Goal: Task Accomplishment & Management: Manage account settings

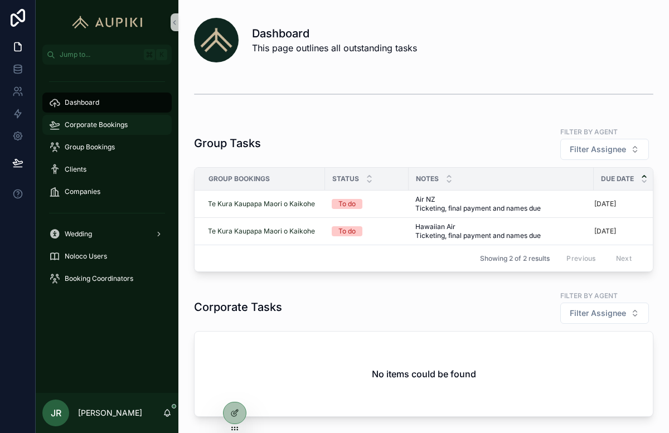
click at [126, 127] on span "Corporate Bookings" at bounding box center [96, 124] width 63 height 9
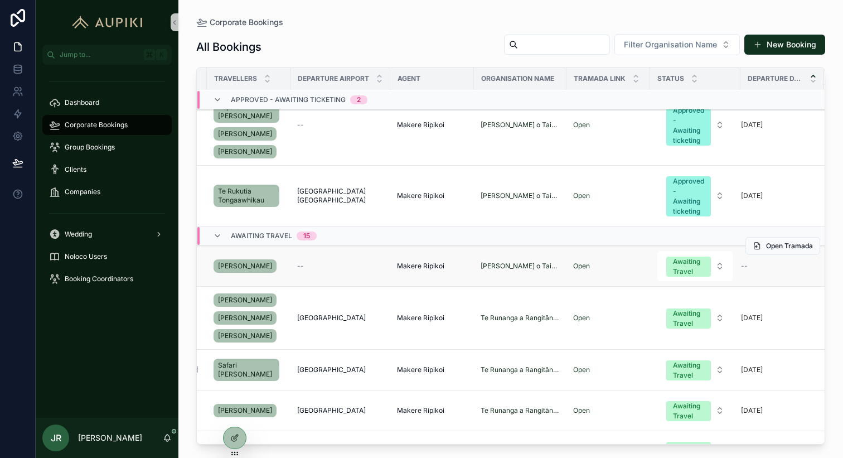
scroll to position [204, 0]
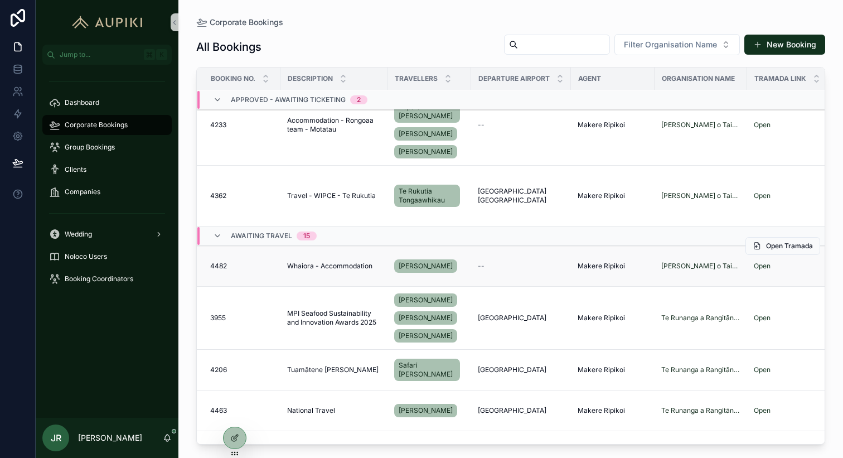
click at [351, 262] on span "Whaiora - Accommodation" at bounding box center [329, 266] width 85 height 9
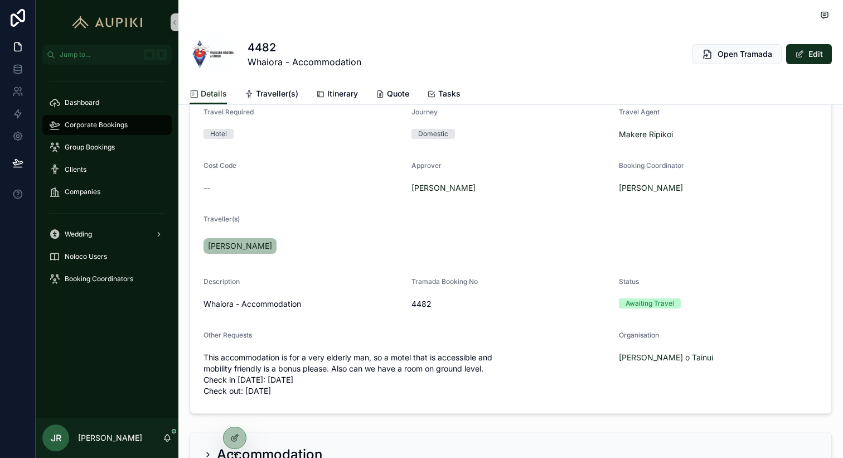
scroll to position [243, 0]
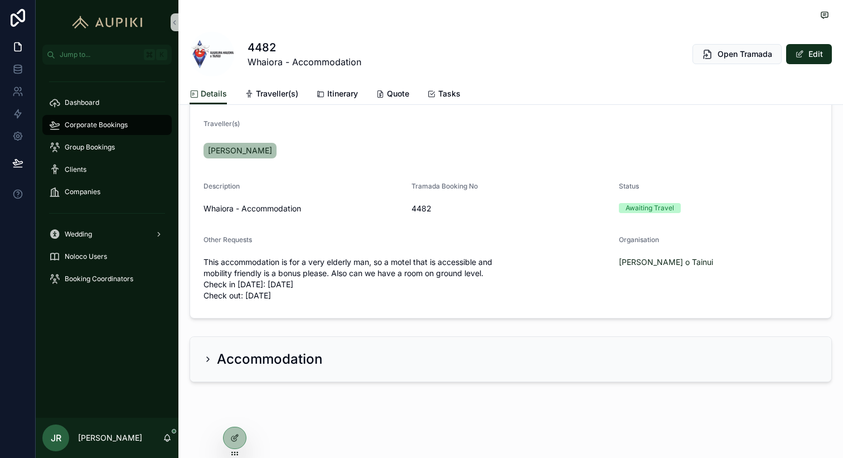
click at [277, 360] on h2 "Accommodation" at bounding box center [269, 359] width 105 height 18
click at [208, 354] on div "Accommodation" at bounding box center [263, 359] width 119 height 18
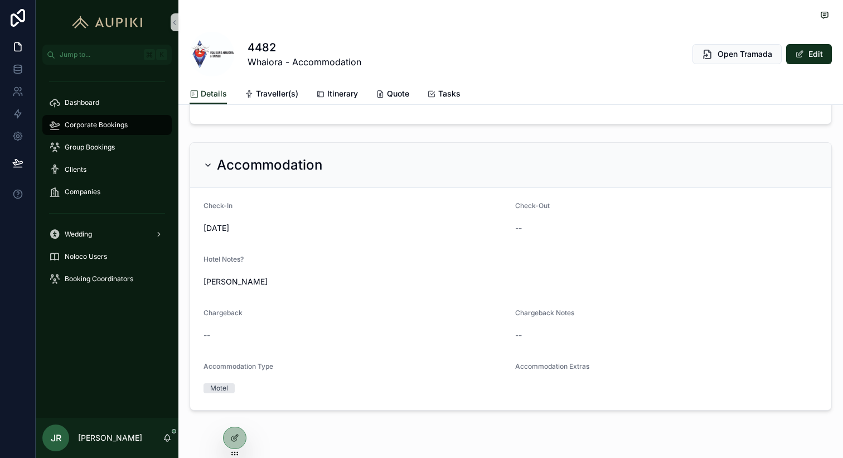
scroll to position [440, 0]
click at [669, 51] on button "Edit" at bounding box center [810, 54] width 46 height 20
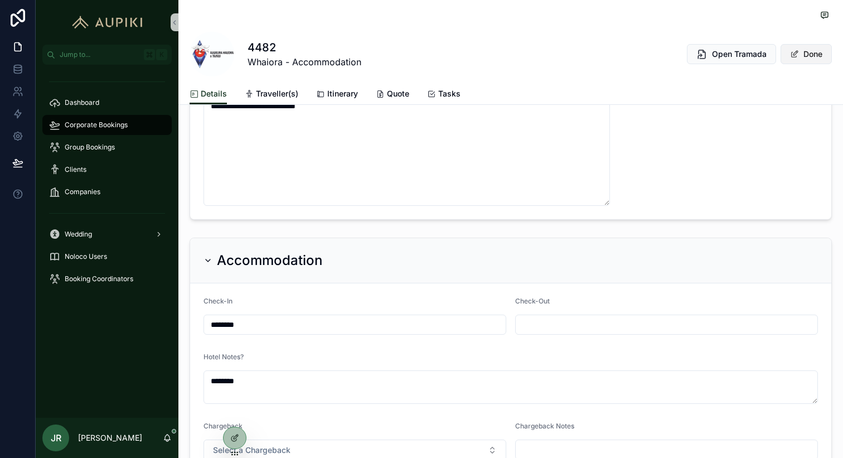
scroll to position [442, 0]
click at [581, 320] on input "scrollable content" at bounding box center [667, 323] width 302 height 16
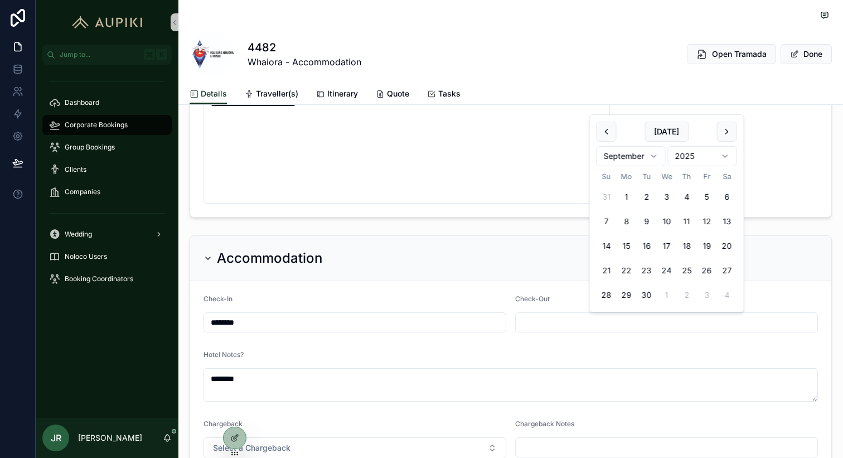
click at [669, 218] on button "12" at bounding box center [707, 221] width 20 height 20
type input "*********"
click at [669, 52] on button "Done" at bounding box center [806, 54] width 51 height 20
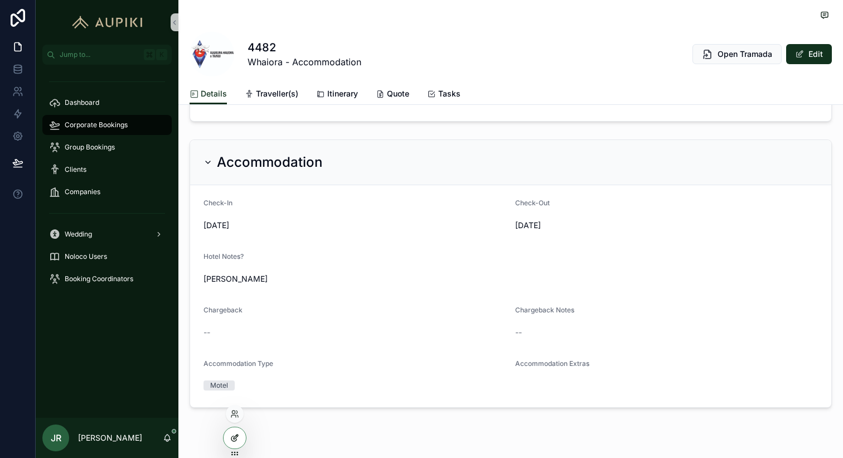
click at [232, 433] on icon at bounding box center [234, 438] width 5 height 5
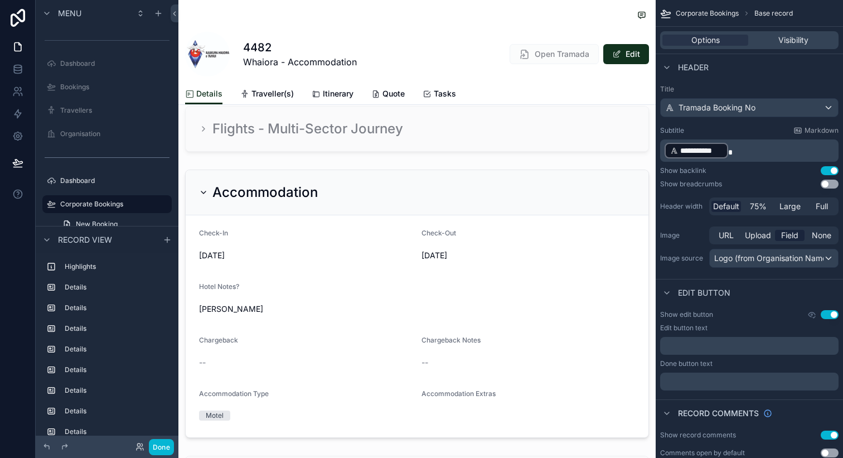
scroll to position [993, 0]
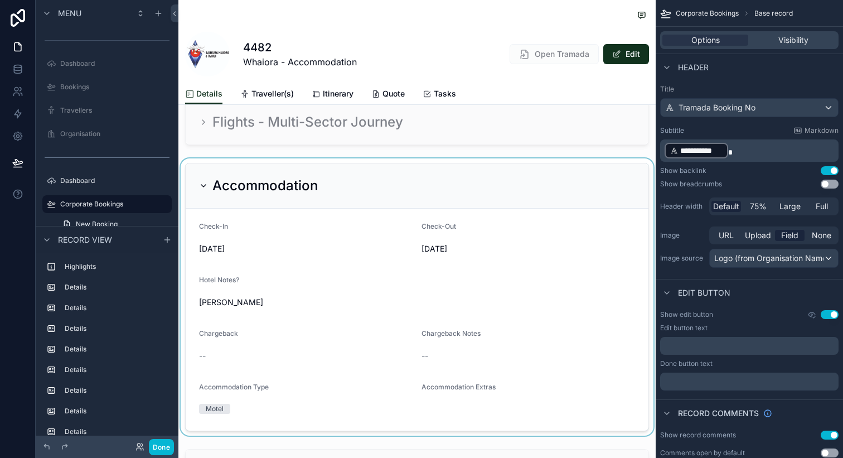
click at [293, 264] on div "scrollable content" at bounding box center [418, 296] width 478 height 277
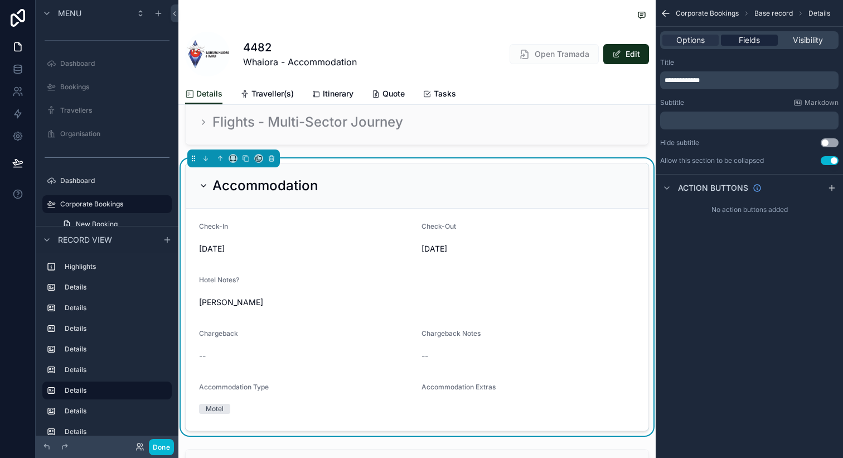
click at [669, 40] on span "Fields" at bounding box center [749, 40] width 21 height 11
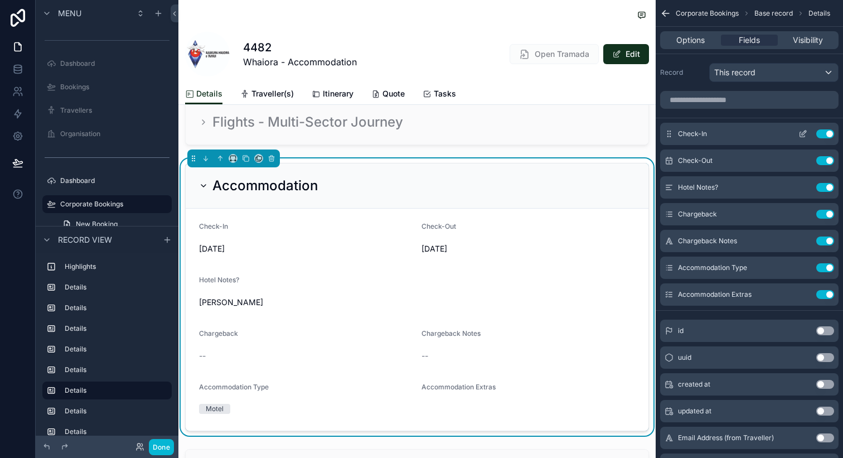
click at [669, 134] on icon "scrollable content" at bounding box center [803, 133] width 9 height 9
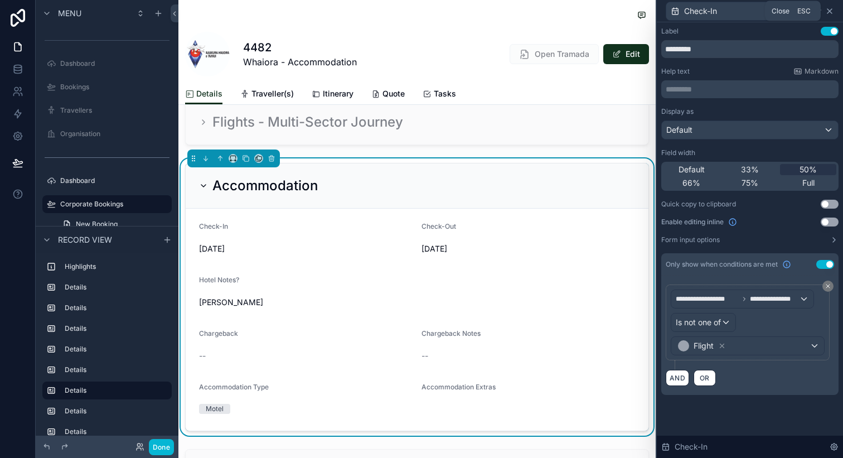
click at [669, 8] on icon at bounding box center [830, 11] width 9 height 9
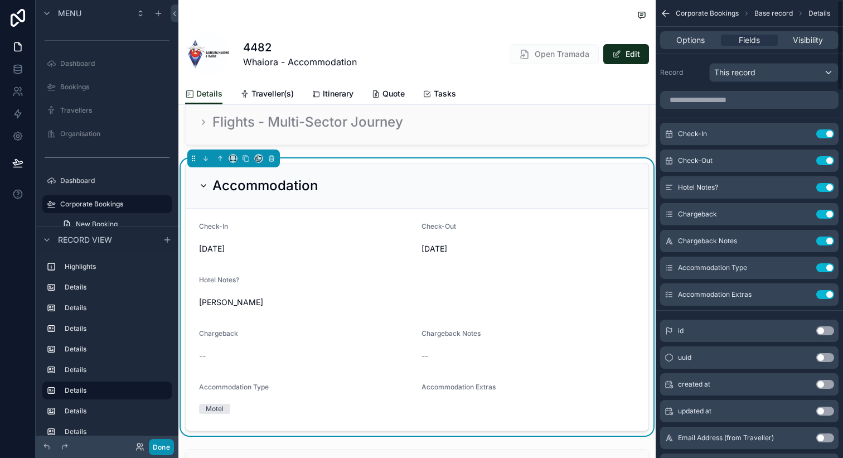
click at [163, 433] on button "Done" at bounding box center [161, 447] width 25 height 16
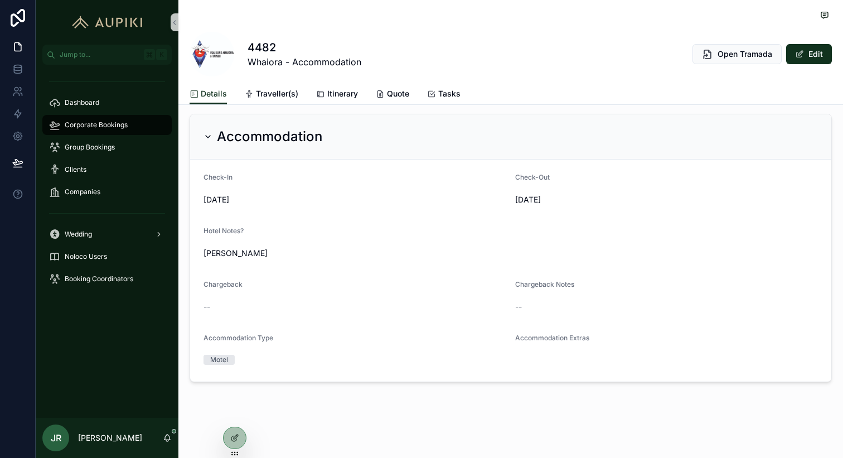
scroll to position [466, 0]
